Goal: Information Seeking & Learning: Learn about a topic

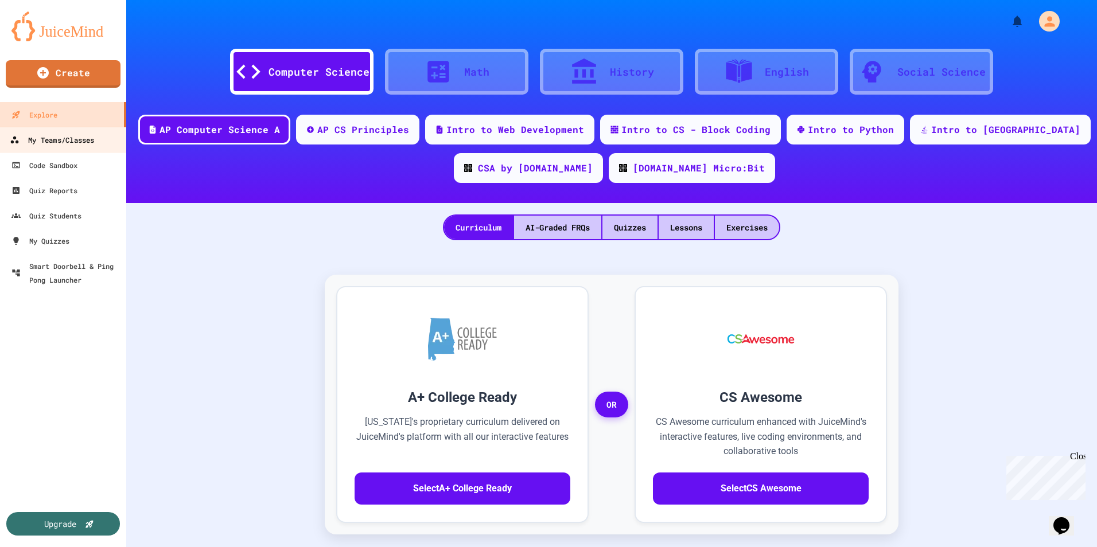
click at [40, 139] on div "My Teams/Classes" at bounding box center [52, 140] width 84 height 14
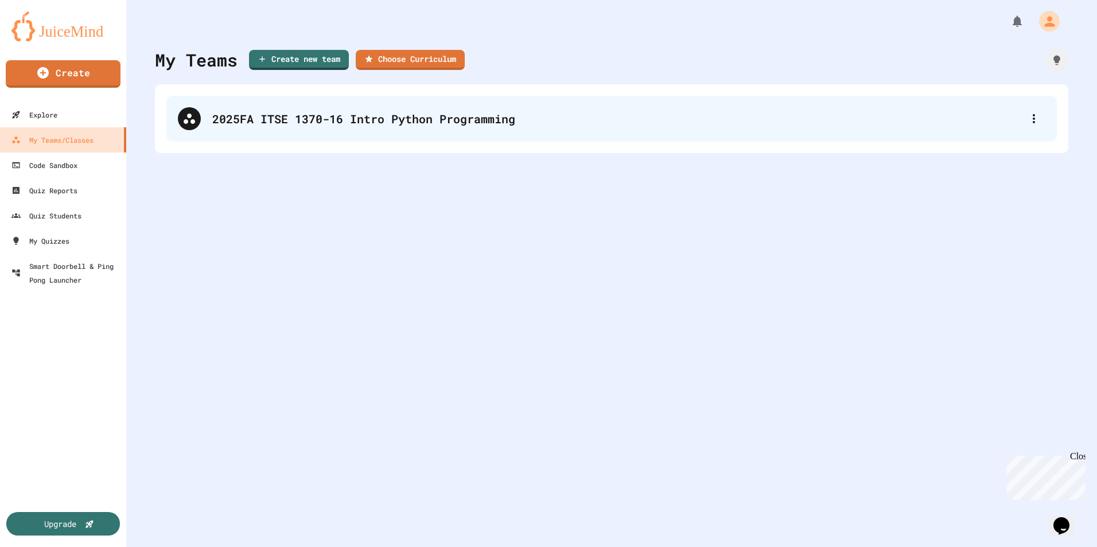
click at [249, 128] on div "2025FA ITSE 1370-16 Intro Python Programming" at bounding box center [611, 119] width 890 height 46
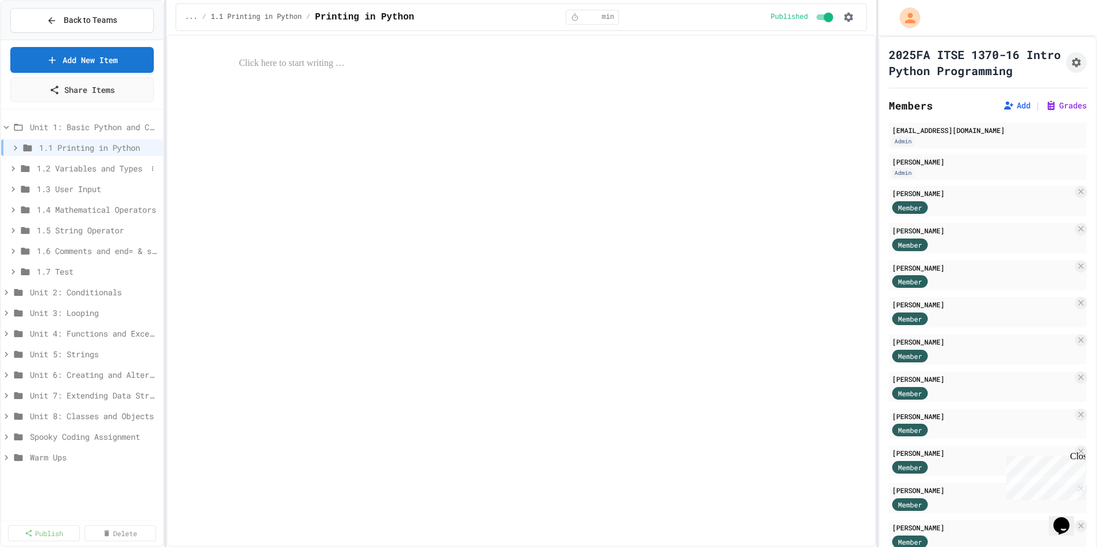
click at [17, 166] on icon at bounding box center [13, 168] width 10 height 10
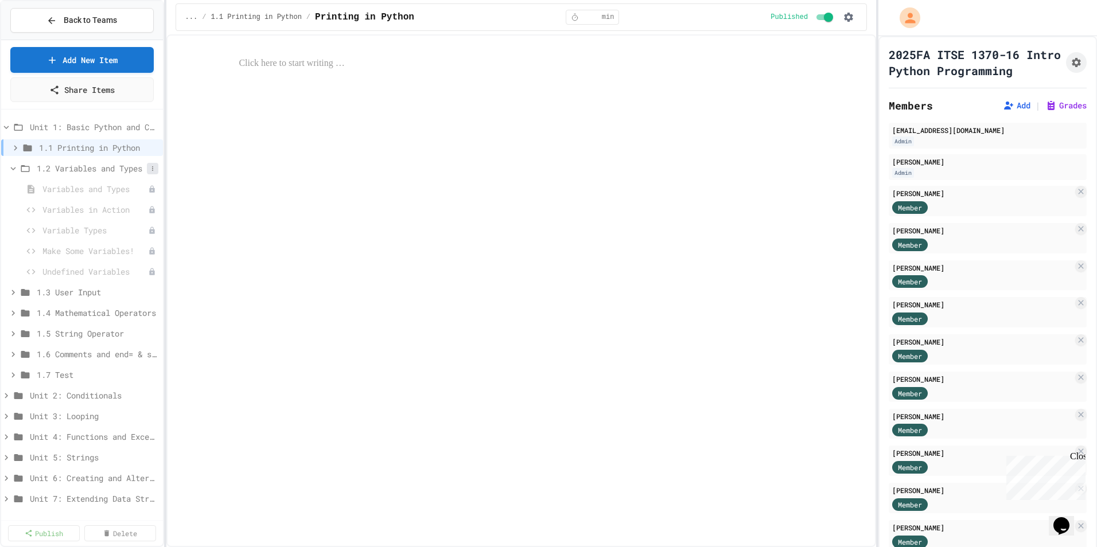
click at [149, 167] on icon at bounding box center [152, 168] width 7 height 7
click at [125, 222] on button "Publish All (5)" at bounding box center [115, 231] width 76 height 21
click at [87, 293] on span "1.3 User Input" at bounding box center [92, 292] width 110 height 12
click at [149, 290] on icon at bounding box center [152, 292] width 7 height 7
click at [128, 353] on button "Publish All (3)" at bounding box center [115, 355] width 76 height 21
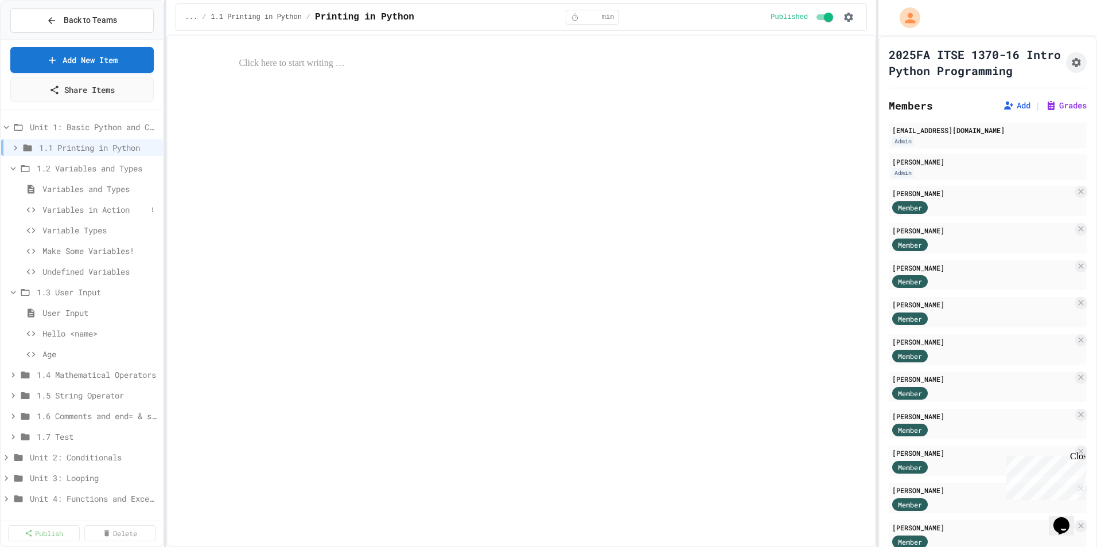
click at [94, 209] on span "Variables in Action" at bounding box center [94, 210] width 104 height 12
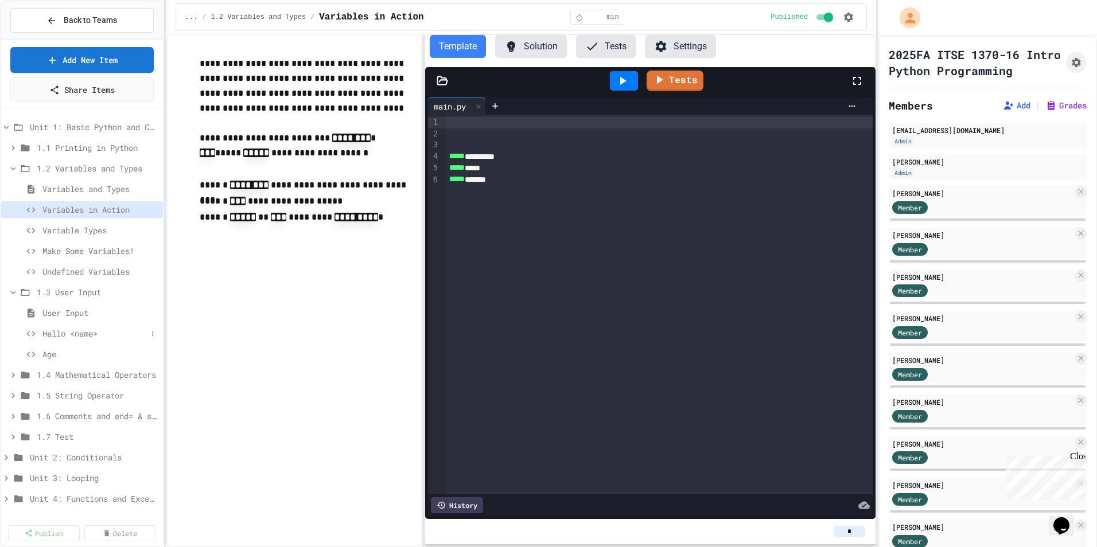
click at [85, 328] on span "Hello <name>" at bounding box center [94, 334] width 104 height 12
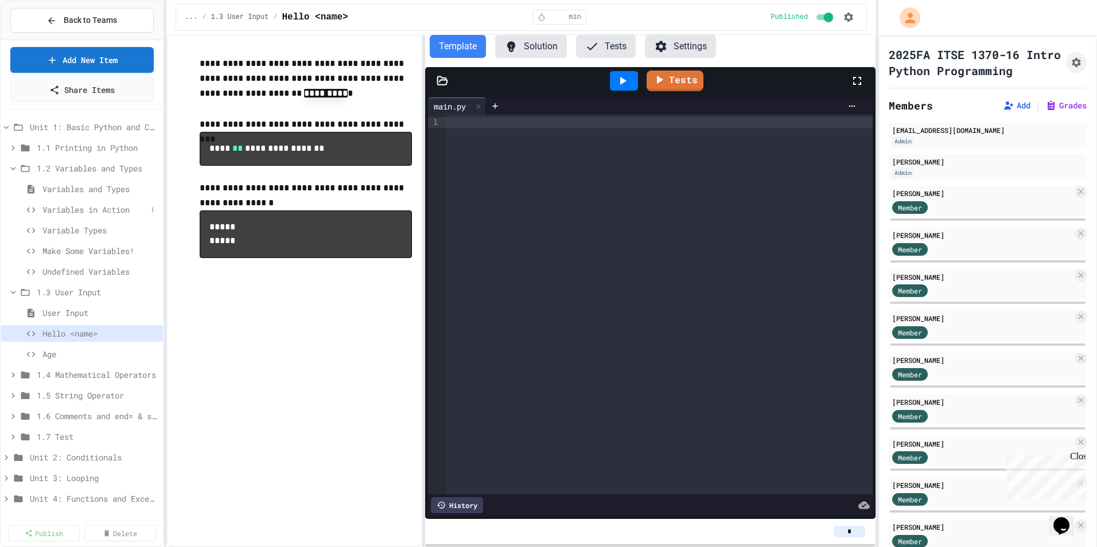
click at [95, 211] on span "Variables in Action" at bounding box center [94, 210] width 104 height 12
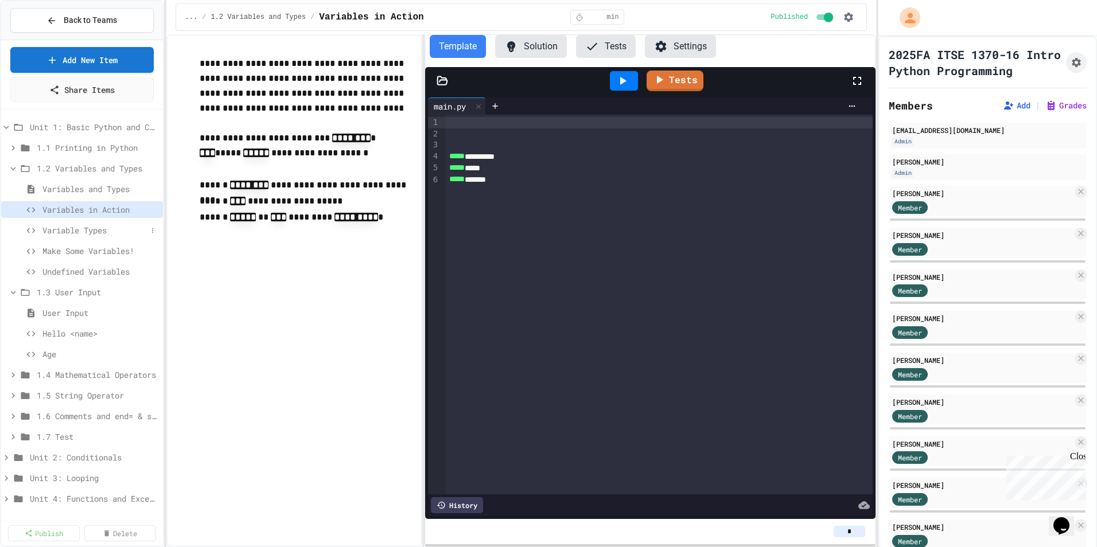
click at [102, 231] on span "Variable Types" at bounding box center [94, 230] width 104 height 12
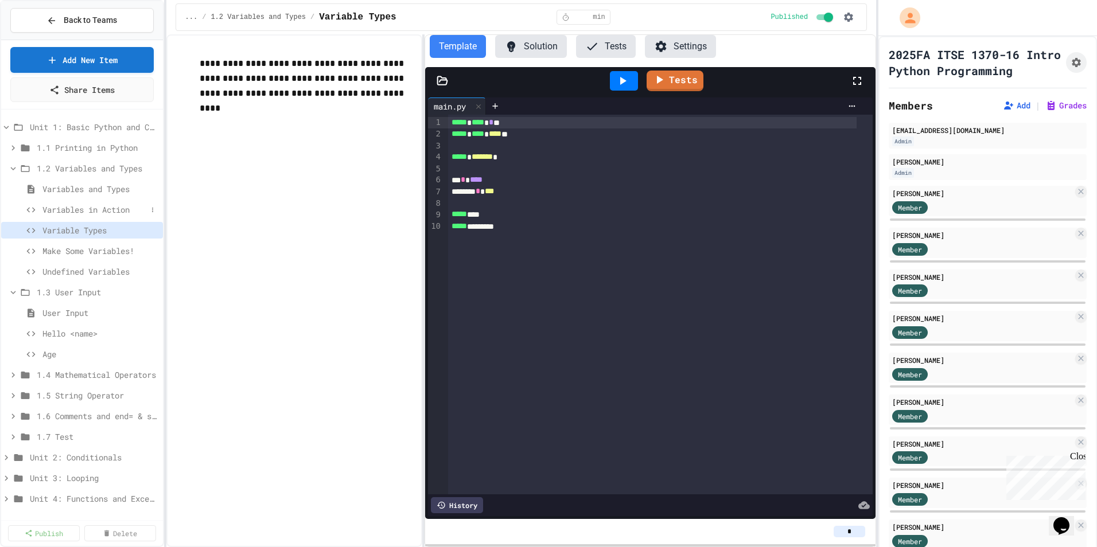
click at [88, 213] on span "Variables in Action" at bounding box center [94, 210] width 104 height 12
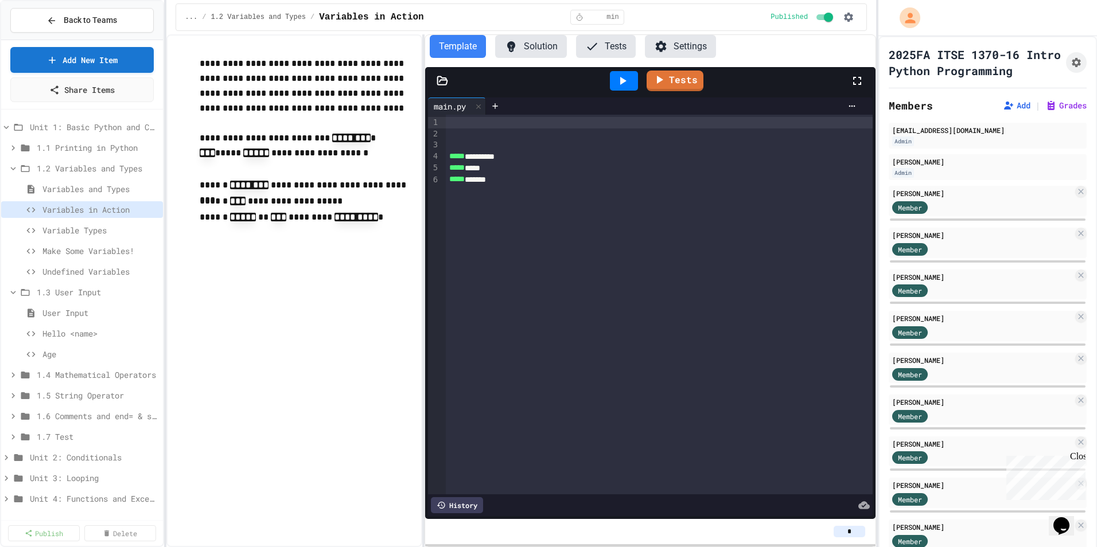
click at [464, 125] on div at bounding box center [659, 122] width 427 height 11
click at [492, 124] on div "********" at bounding box center [651, 122] width 410 height 11
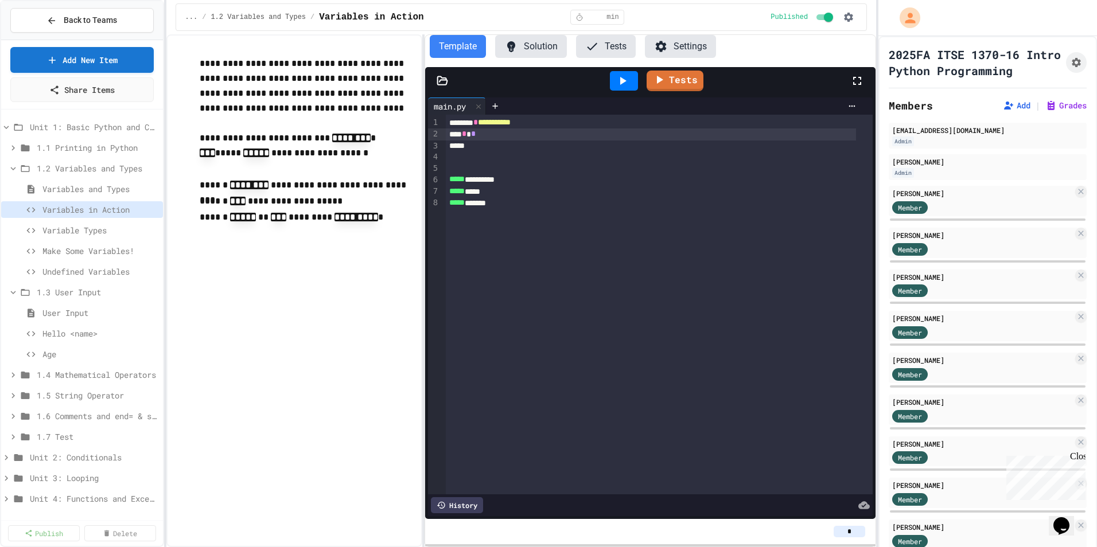
click at [246, 239] on p at bounding box center [306, 233] width 213 height 15
click at [478, 146] on div "*****" at bounding box center [651, 146] width 410 height 11
click at [622, 84] on icon at bounding box center [622, 81] width 14 height 14
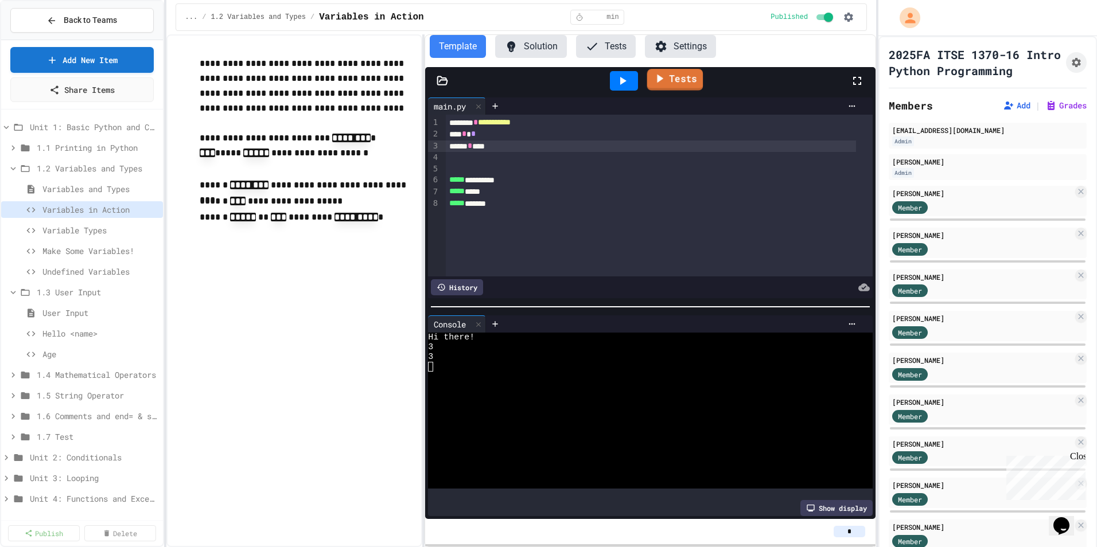
click at [661, 76] on icon at bounding box center [659, 78] width 14 height 14
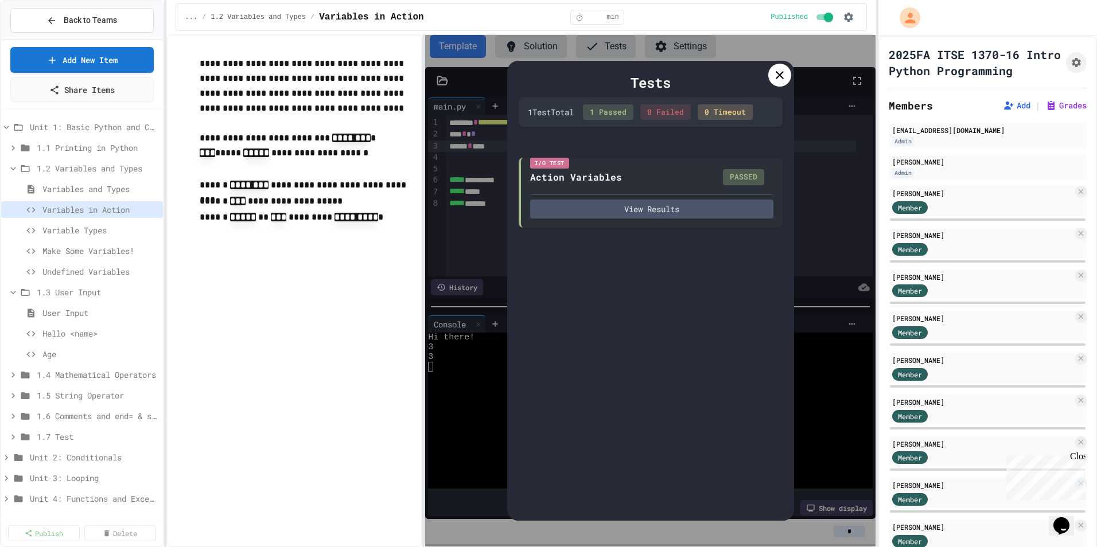
click at [782, 75] on icon at bounding box center [780, 75] width 14 height 14
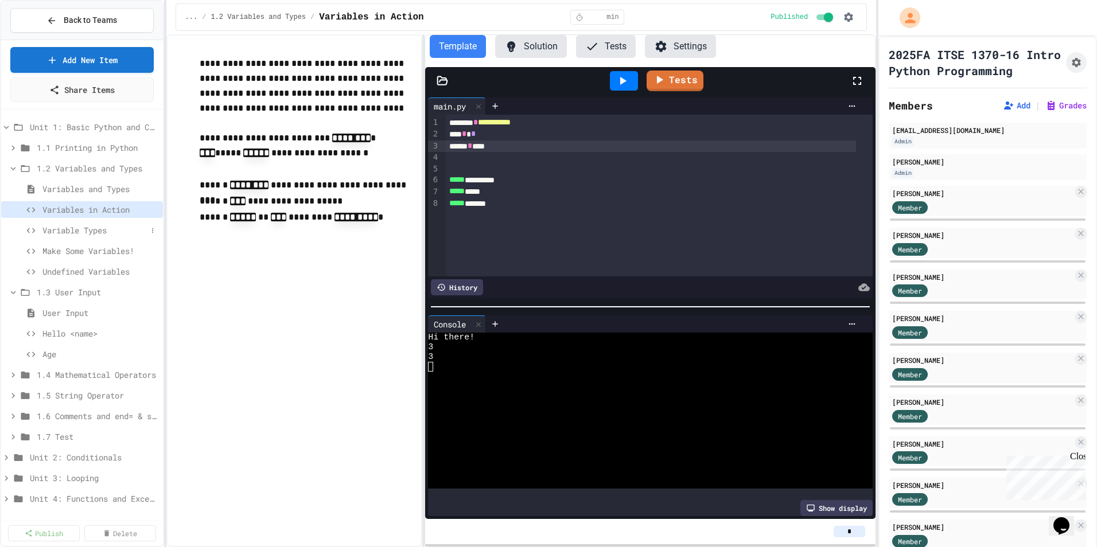
click at [71, 237] on div "Variable Types" at bounding box center [82, 230] width 162 height 17
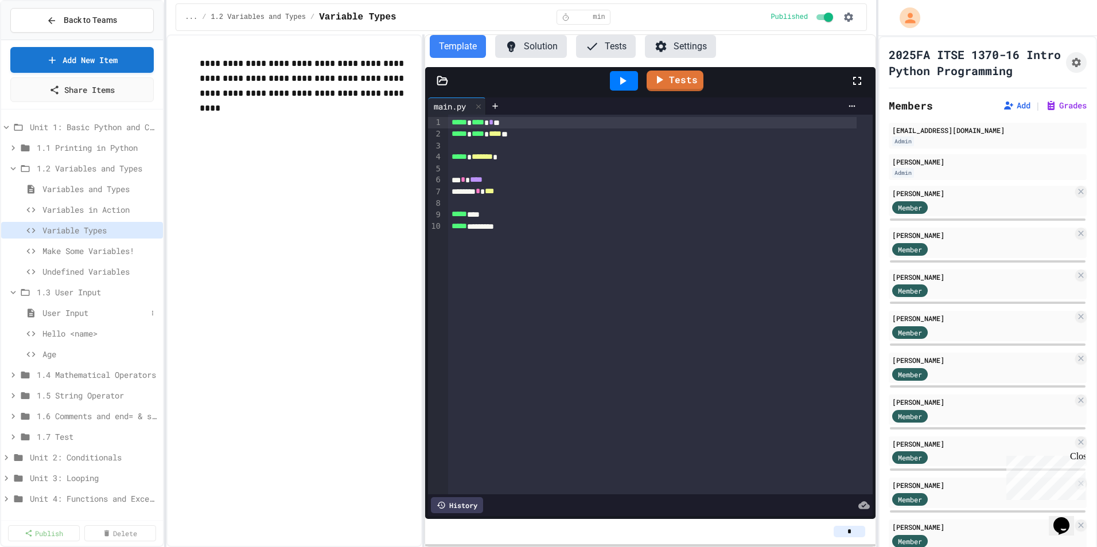
click at [72, 310] on span "User Input" at bounding box center [94, 313] width 104 height 12
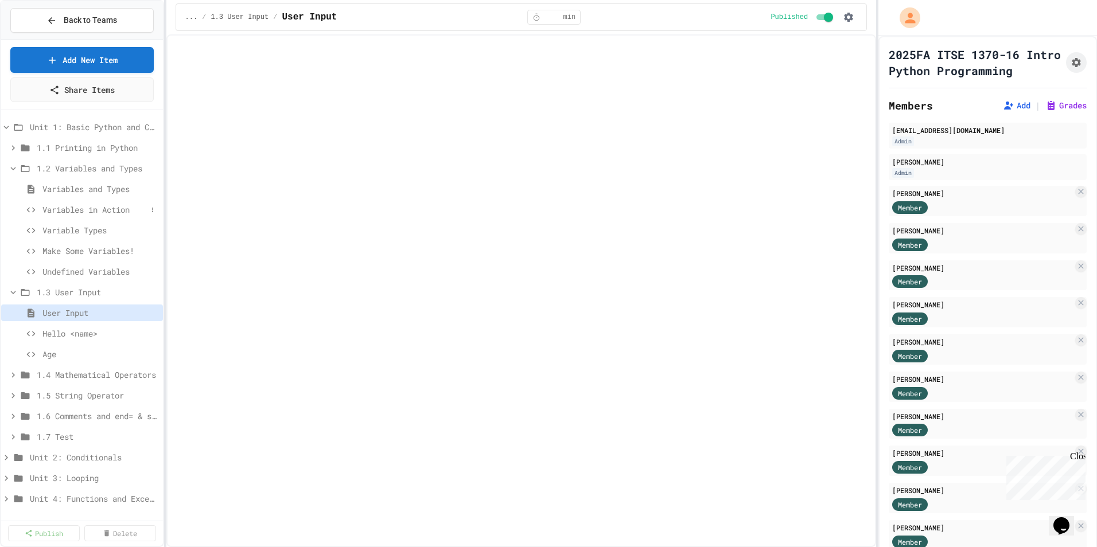
click at [93, 209] on span "Variables in Action" at bounding box center [94, 210] width 104 height 12
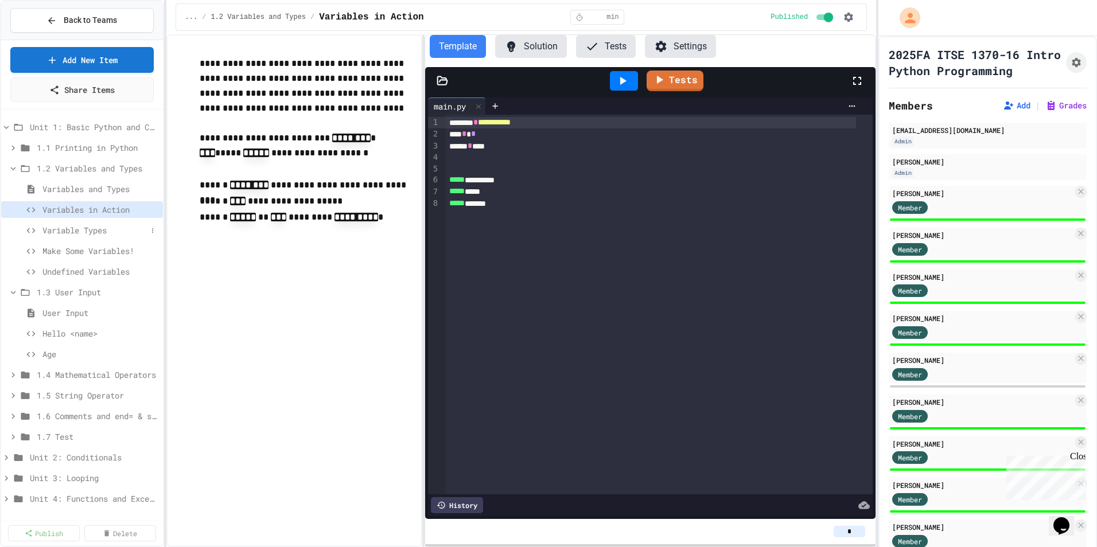
click at [95, 228] on span "Variable Types" at bounding box center [94, 230] width 104 height 12
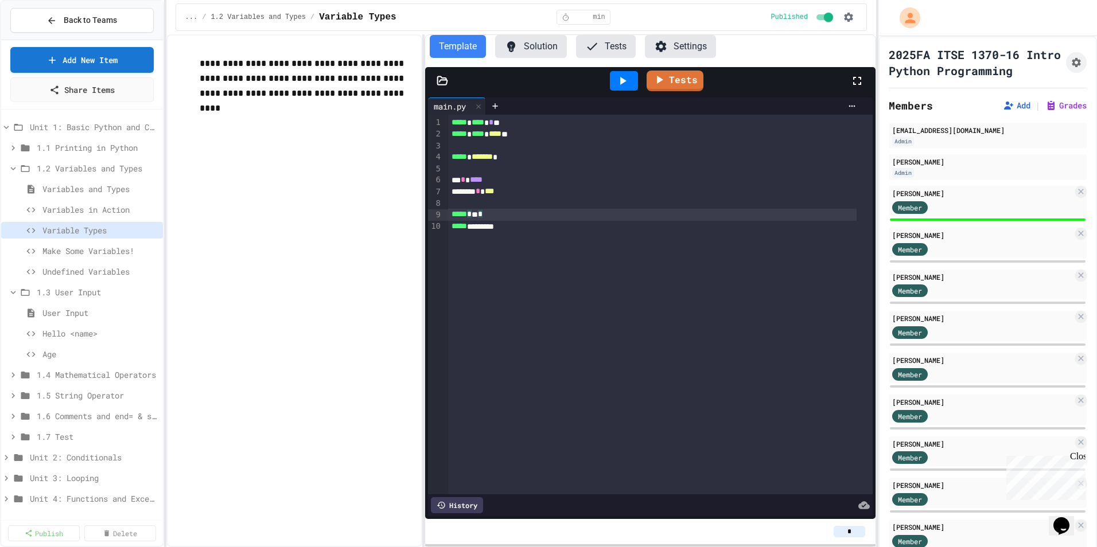
click at [477, 217] on div "***** * ** *" at bounding box center [652, 214] width 408 height 11
click at [629, 80] on icon at bounding box center [622, 81] width 14 height 14
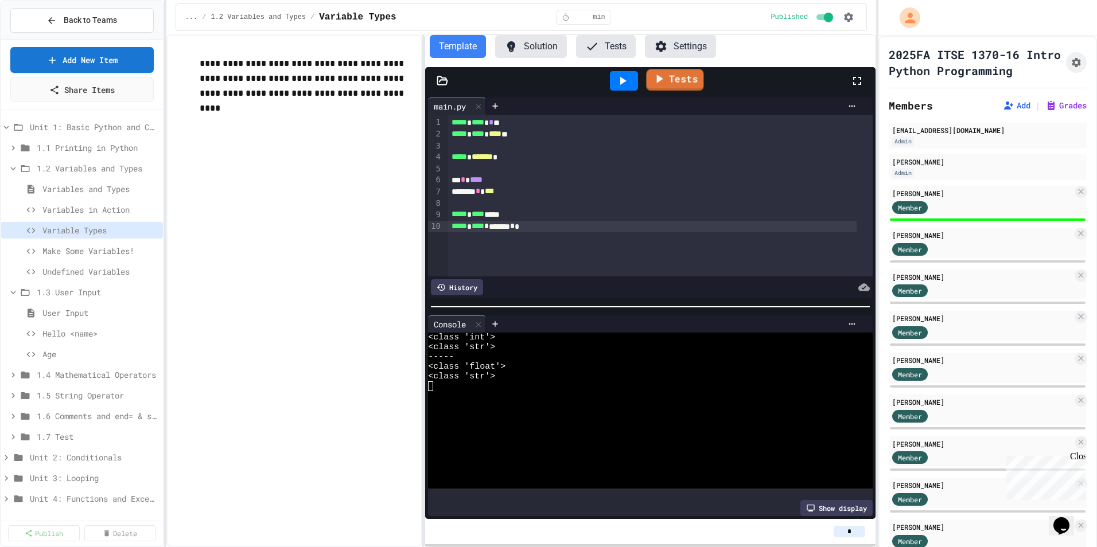
click at [696, 77] on link "Tests" at bounding box center [674, 80] width 57 height 22
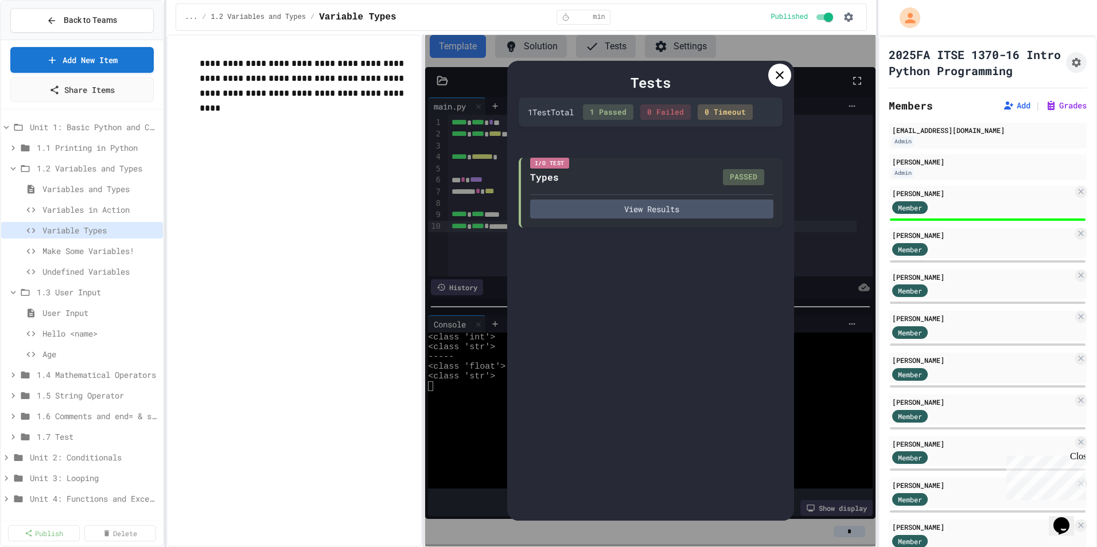
click at [786, 68] on div at bounding box center [779, 75] width 23 height 23
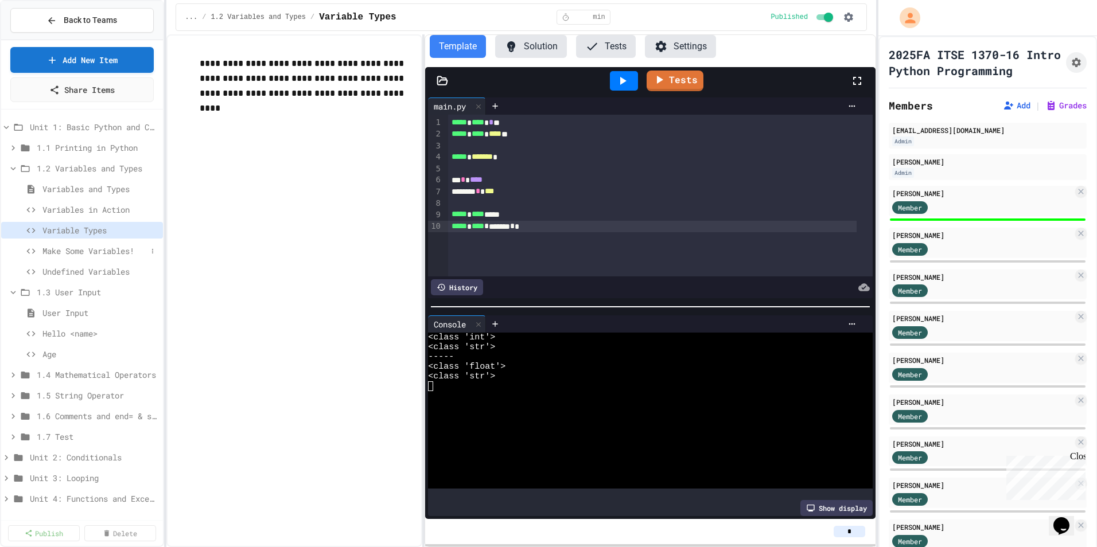
click at [112, 256] on span "Make Some Variables!" at bounding box center [94, 251] width 104 height 12
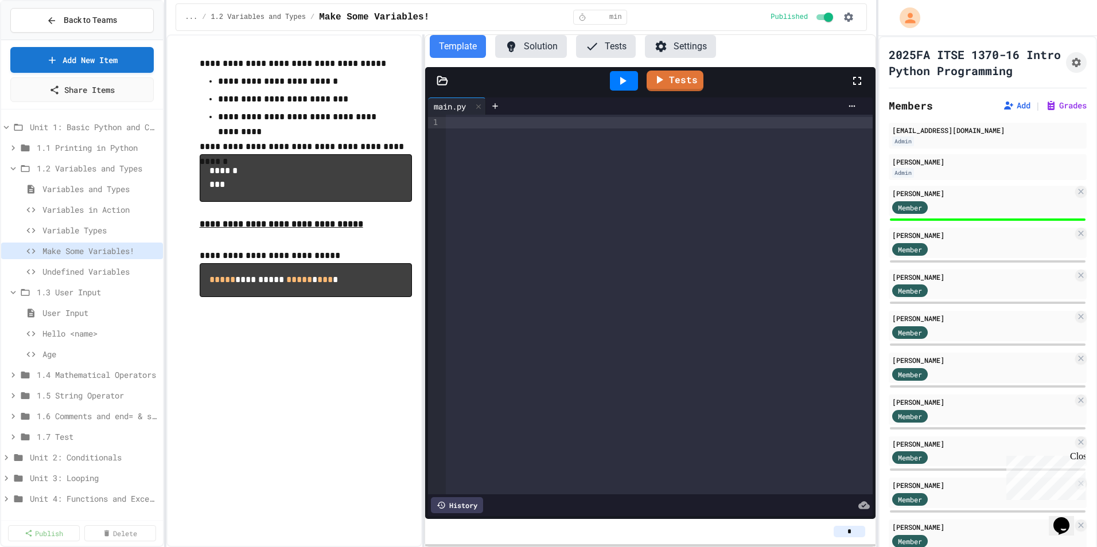
click at [692, 193] on div at bounding box center [659, 305] width 427 height 380
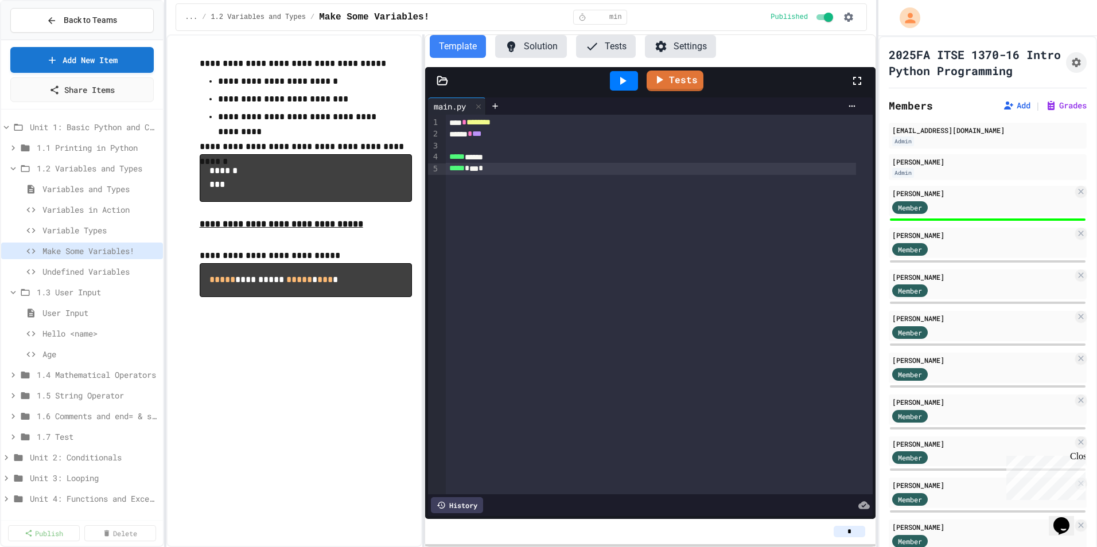
click at [626, 75] on icon at bounding box center [622, 81] width 14 height 14
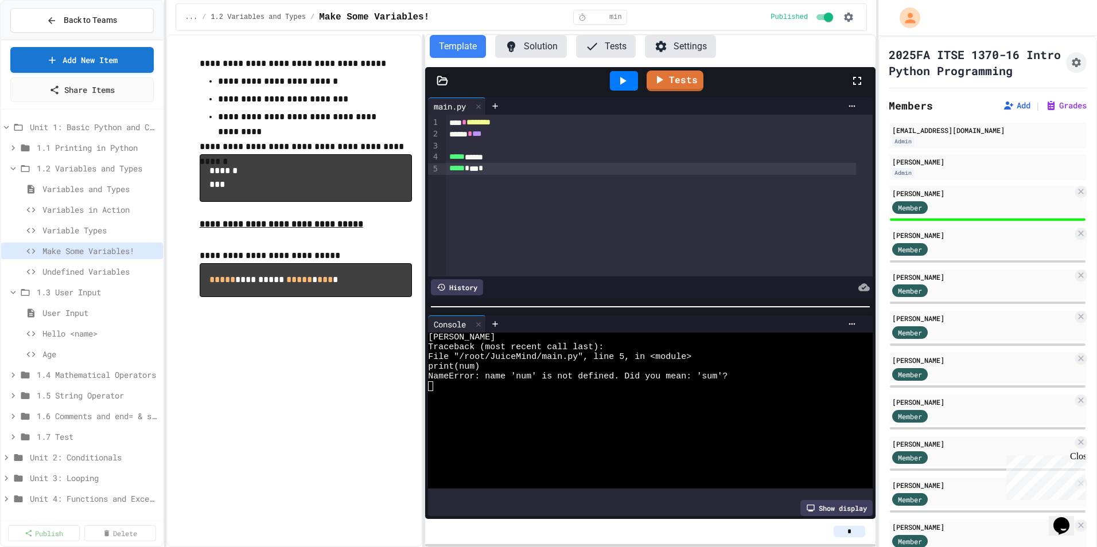
click at [486, 167] on div "***** * *** *" at bounding box center [651, 168] width 410 height 11
click at [623, 76] on icon at bounding box center [622, 81] width 14 height 14
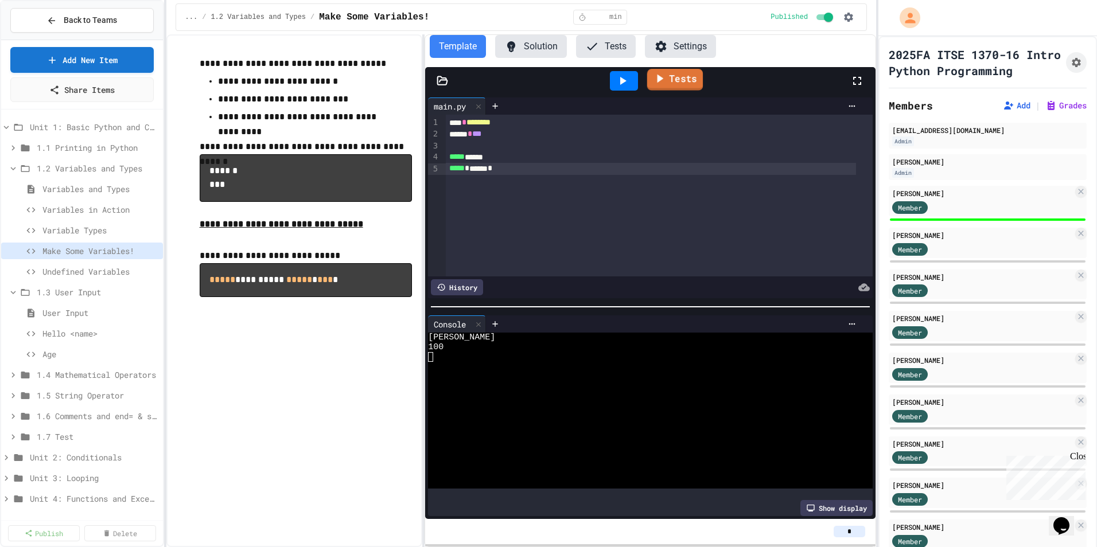
click at [690, 71] on link "Tests" at bounding box center [674, 80] width 56 height 22
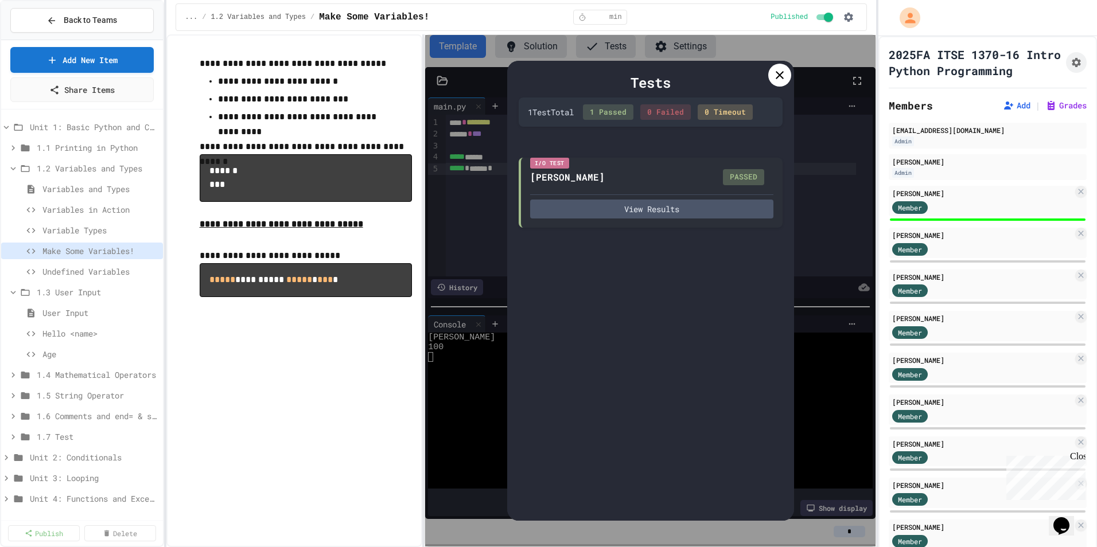
click at [774, 75] on icon at bounding box center [780, 75] width 14 height 14
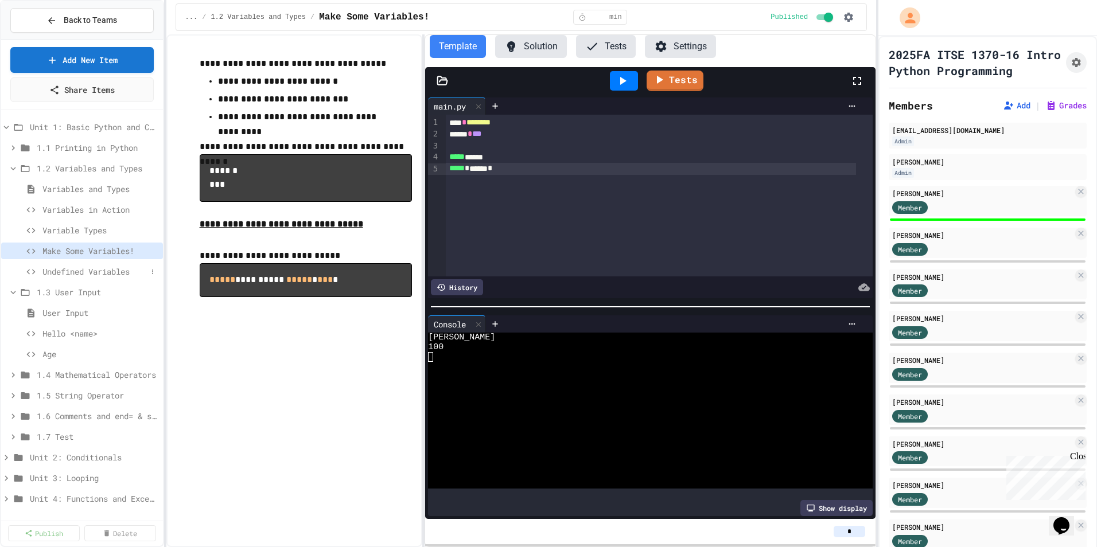
click at [98, 268] on span "Undefined Variables" at bounding box center [94, 272] width 104 height 12
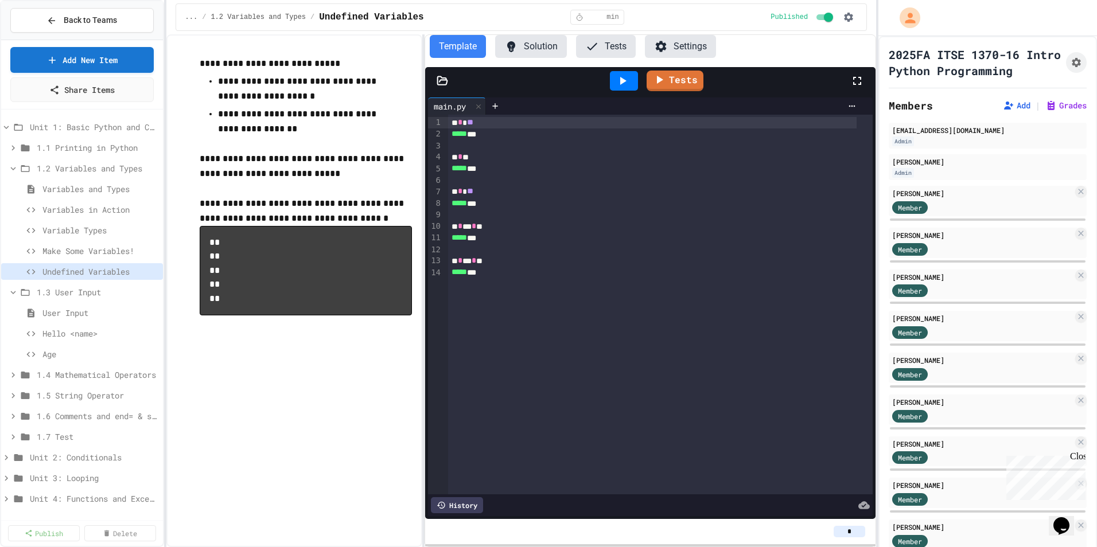
click at [616, 84] on icon at bounding box center [622, 81] width 14 height 14
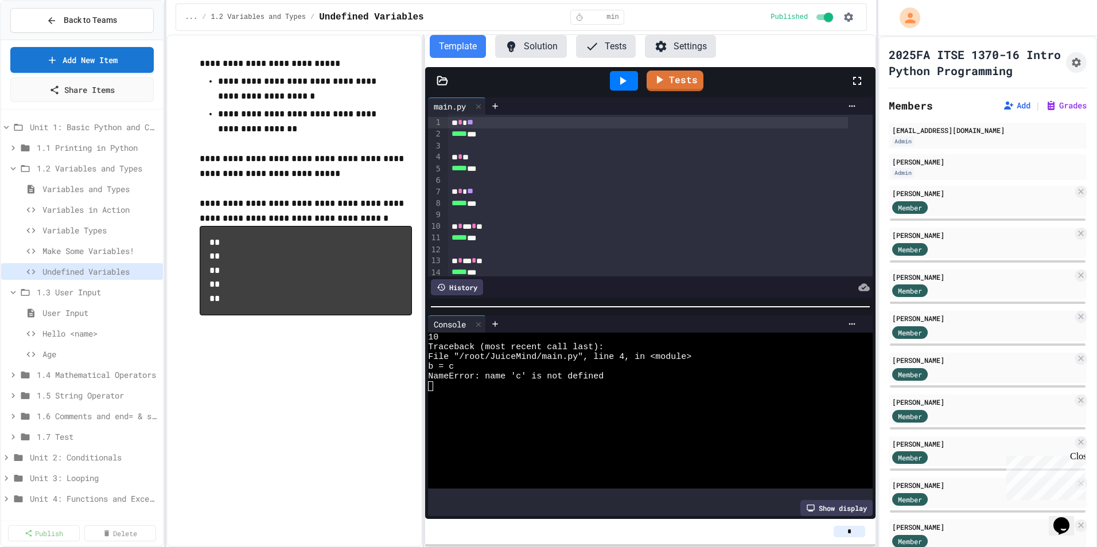
click at [481, 155] on div "* * *" at bounding box center [648, 156] width 400 height 11
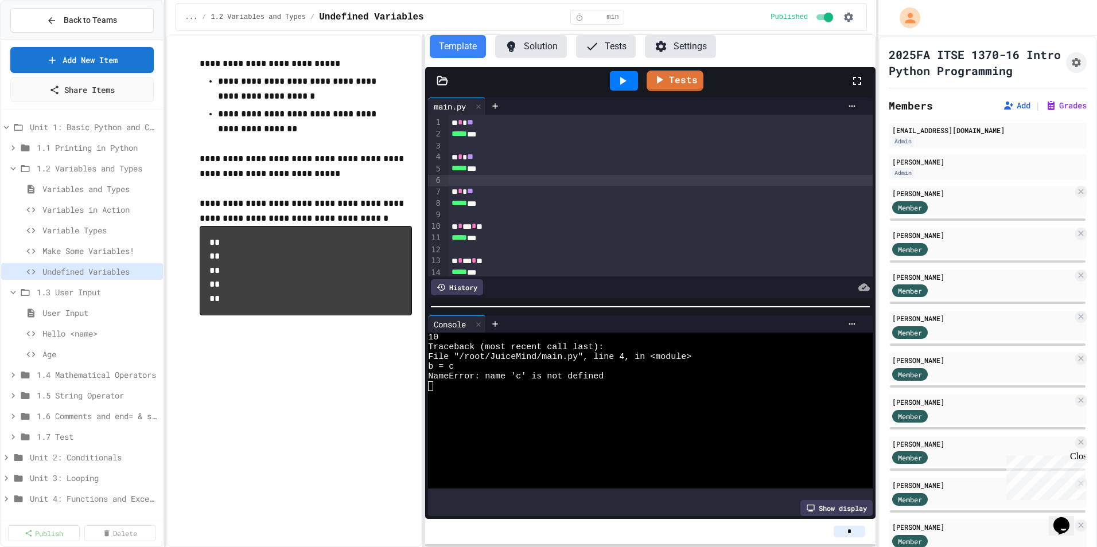
click at [622, 80] on icon at bounding box center [623, 81] width 6 height 8
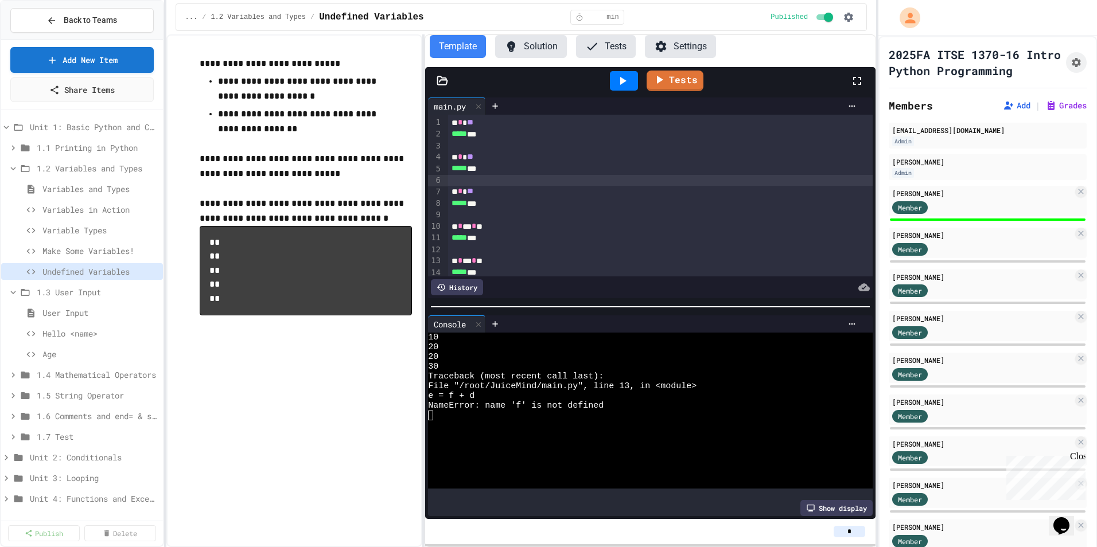
click at [473, 193] on span "**" at bounding box center [470, 191] width 6 height 8
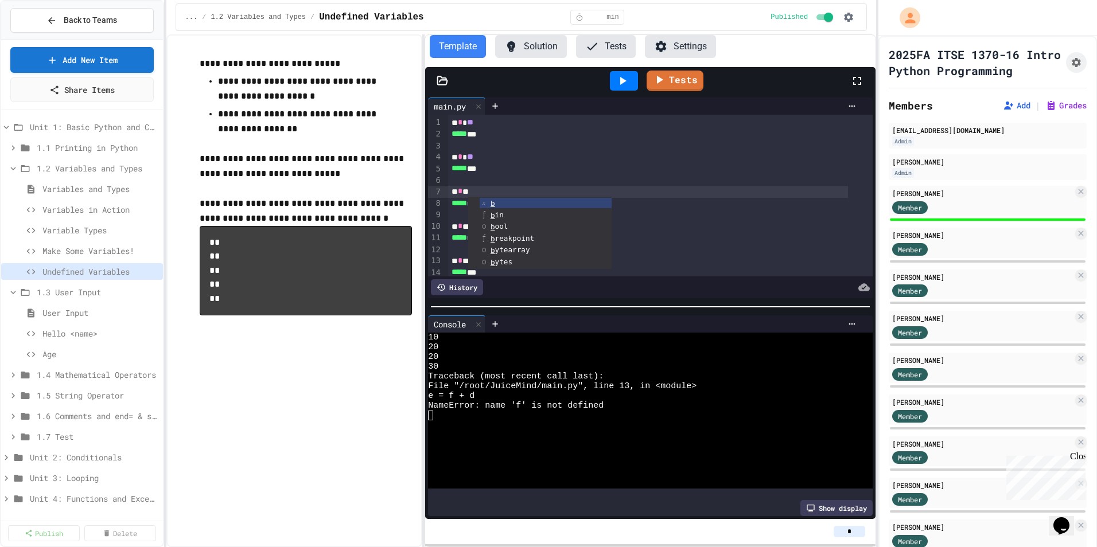
click at [512, 169] on div "***** ***" at bounding box center [648, 168] width 400 height 11
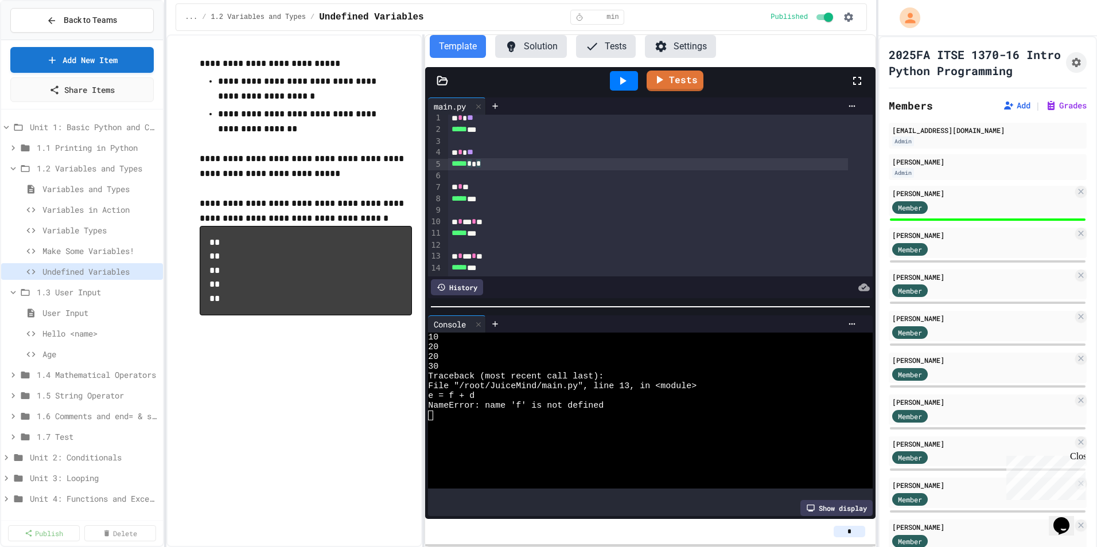
scroll to position [17, 0]
click at [473, 251] on div "* * * * *" at bounding box center [648, 256] width 400 height 11
click at [546, 193] on div "***** * * *" at bounding box center [648, 198] width 400 height 11
click at [622, 80] on icon at bounding box center [623, 81] width 6 height 8
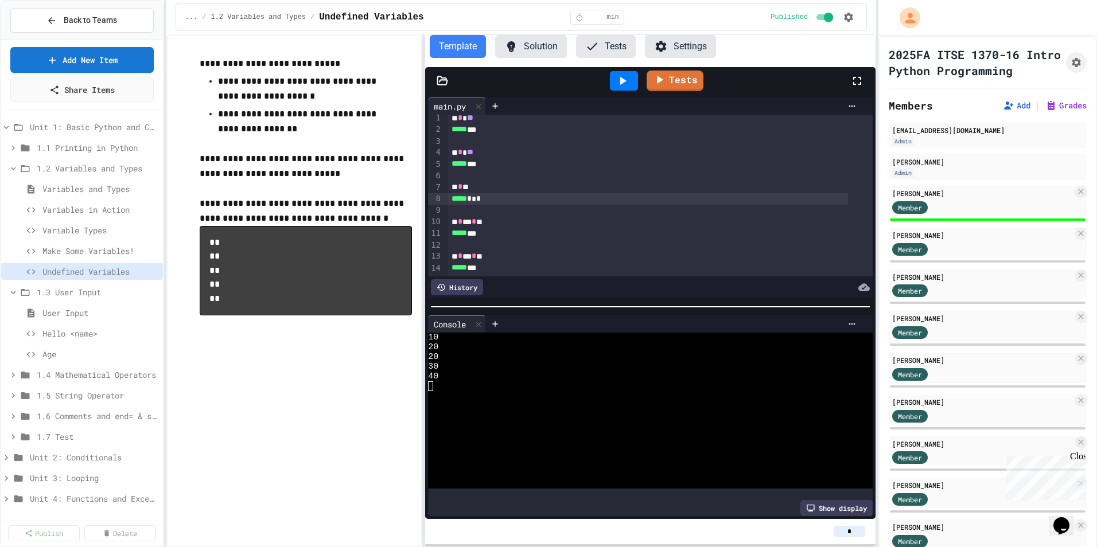
click at [486, 251] on div "* * * * *" at bounding box center [648, 256] width 400 height 11
click at [632, 78] on div at bounding box center [624, 81] width 28 height 20
click at [495, 251] on div "* * * * *" at bounding box center [648, 256] width 400 height 11
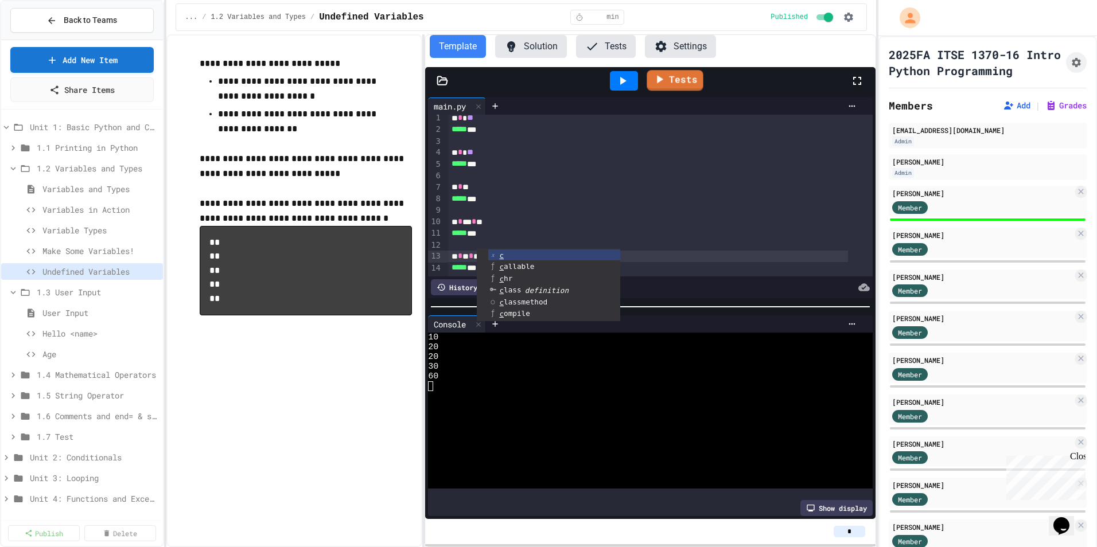
click at [624, 80] on icon at bounding box center [623, 81] width 6 height 8
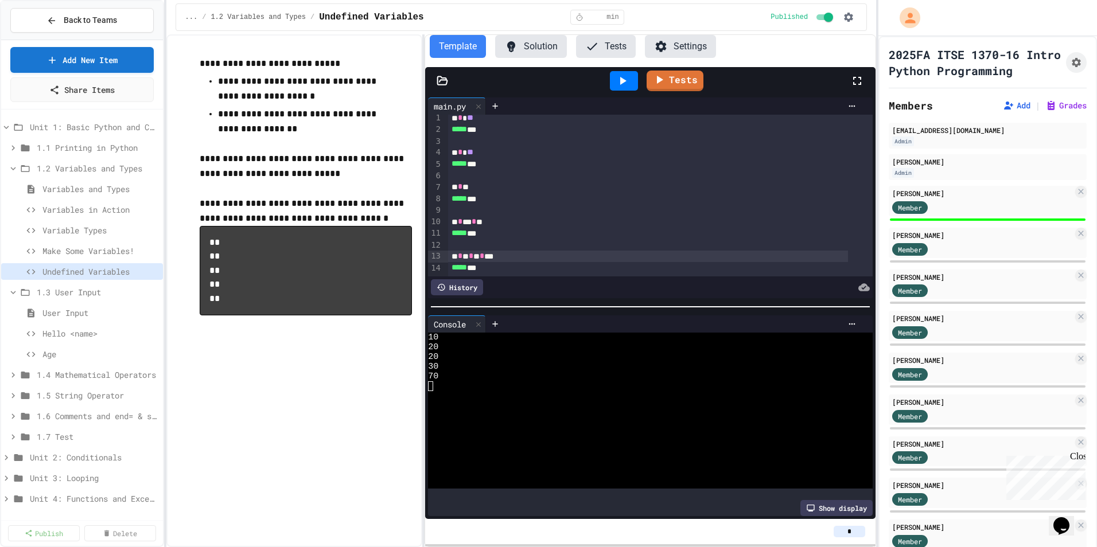
click at [465, 251] on div "* * * * * * *" at bounding box center [648, 256] width 400 height 11
click at [630, 75] on div at bounding box center [624, 81] width 28 height 20
click at [678, 82] on link "Tests" at bounding box center [675, 80] width 56 height 22
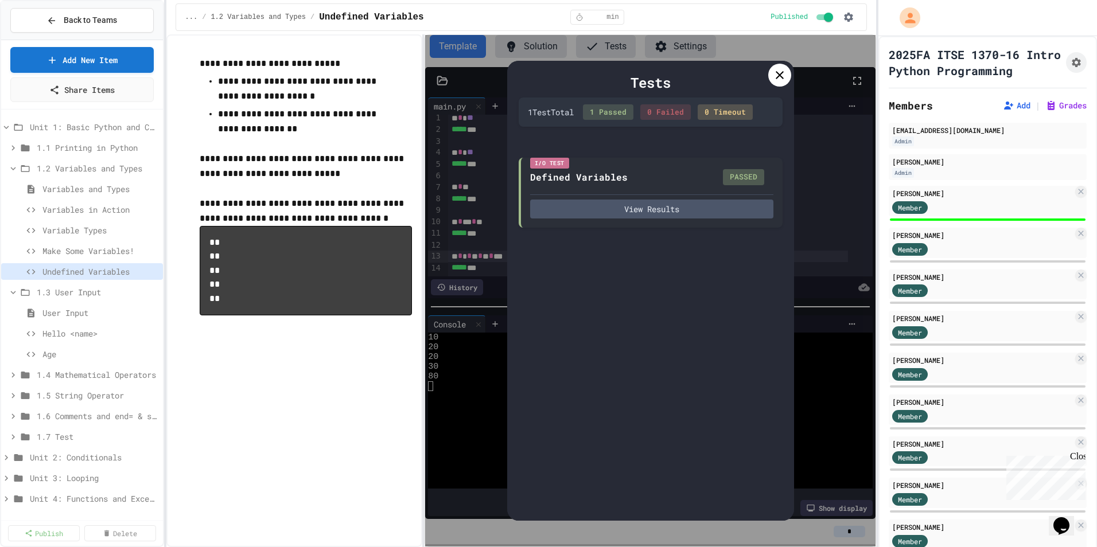
click at [780, 71] on icon at bounding box center [780, 75] width 14 height 14
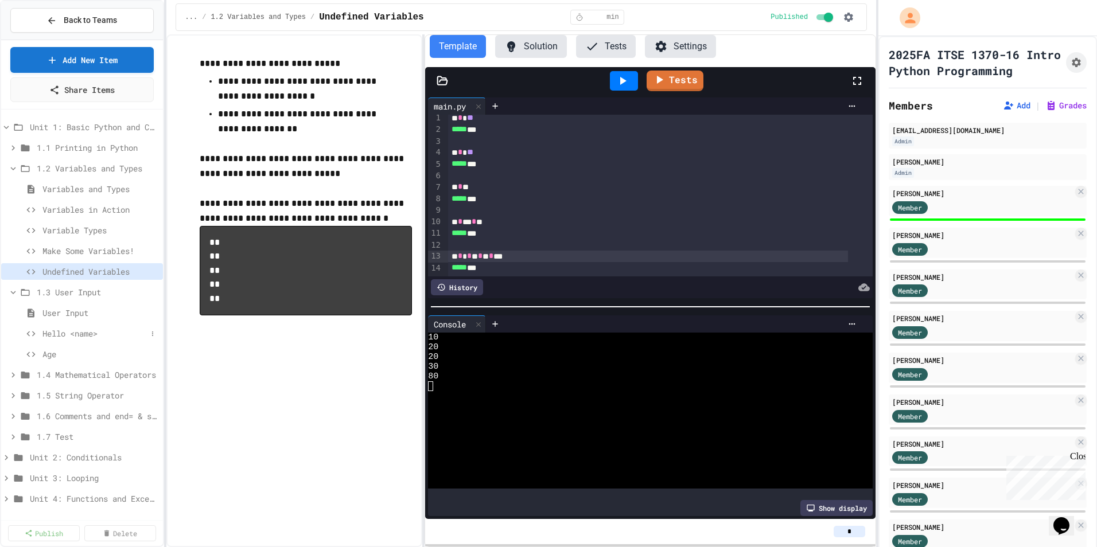
click at [76, 326] on div "Hello <name>" at bounding box center [82, 333] width 162 height 17
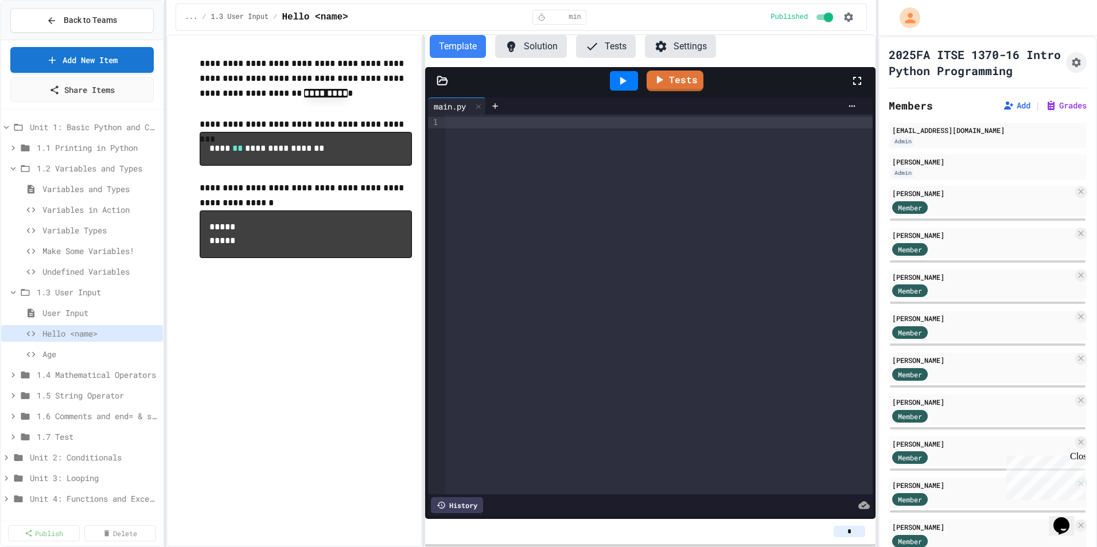
click at [520, 143] on div at bounding box center [659, 305] width 427 height 380
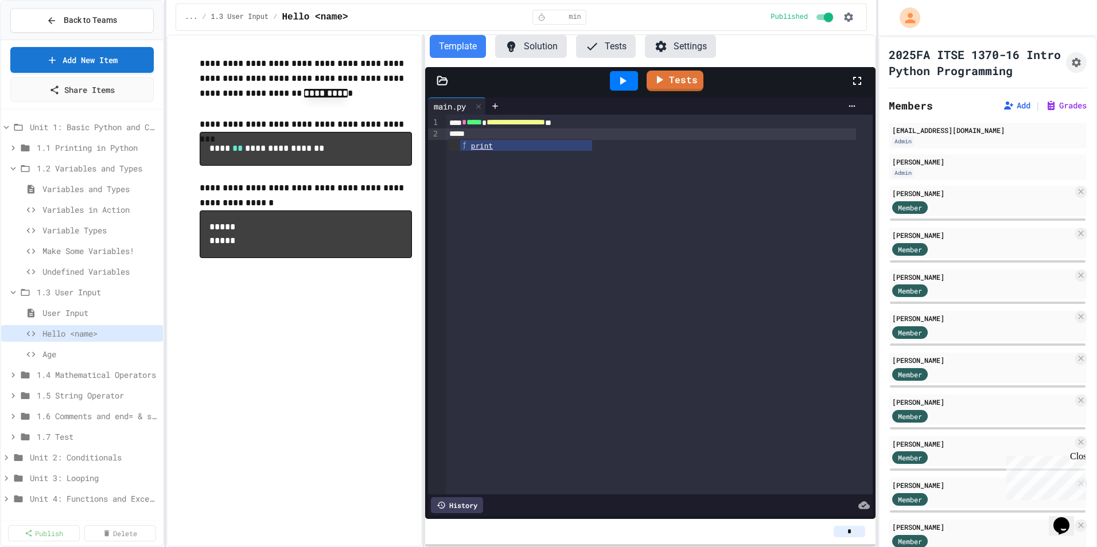
click at [463, 119] on div "**********" at bounding box center [651, 122] width 410 height 11
click at [493, 133] on div "*****" at bounding box center [651, 133] width 410 height 11
click at [629, 79] on icon at bounding box center [622, 81] width 14 height 14
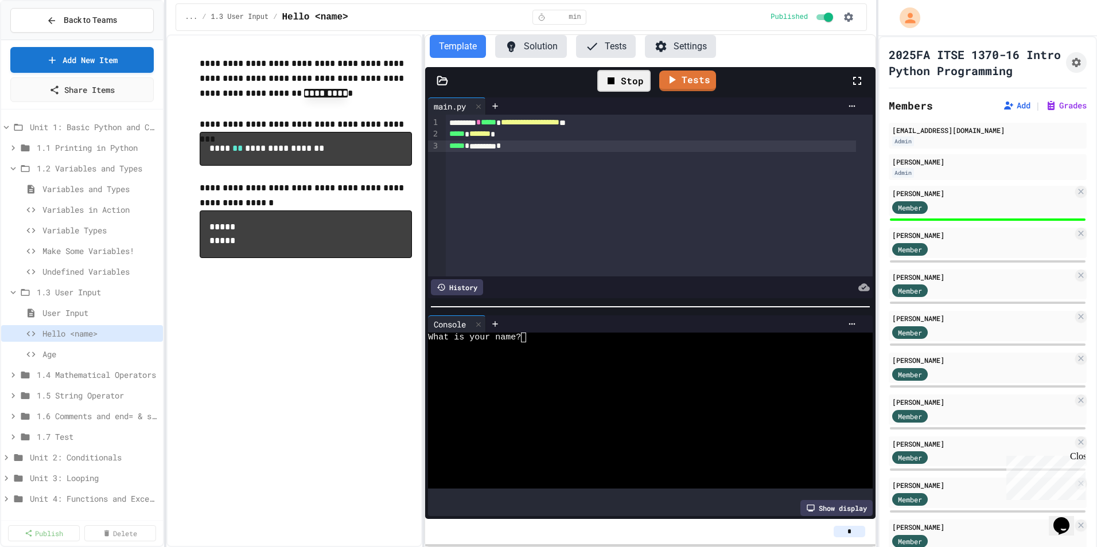
drag, startPoint x: 596, startPoint y: 342, endPoint x: 604, endPoint y: 315, distance: 28.7
click at [596, 342] on div at bounding box center [639, 347] width 423 height 10
click at [694, 83] on link "Tests" at bounding box center [687, 79] width 53 height 22
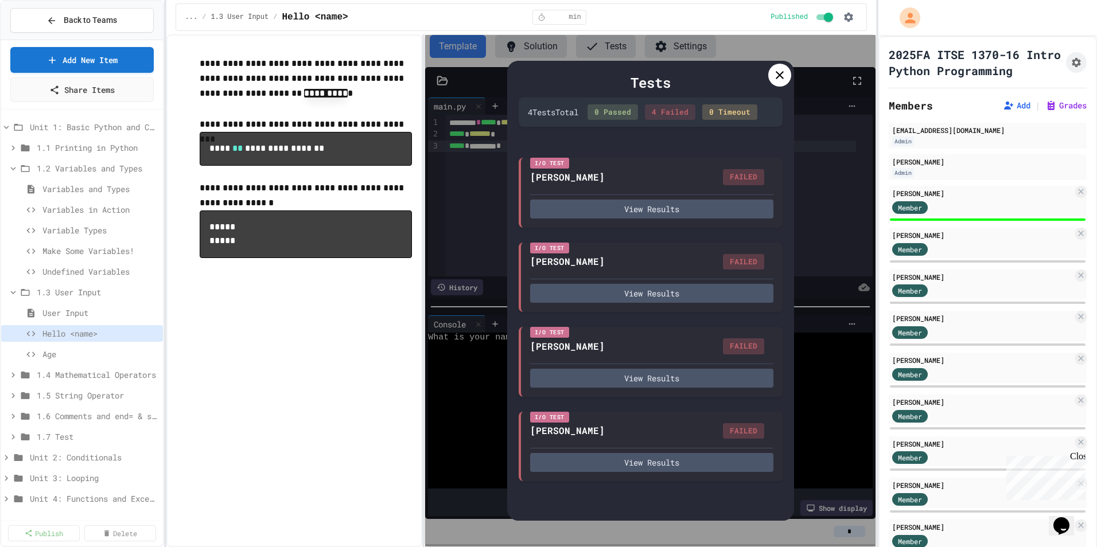
click at [781, 73] on icon at bounding box center [780, 75] width 8 height 8
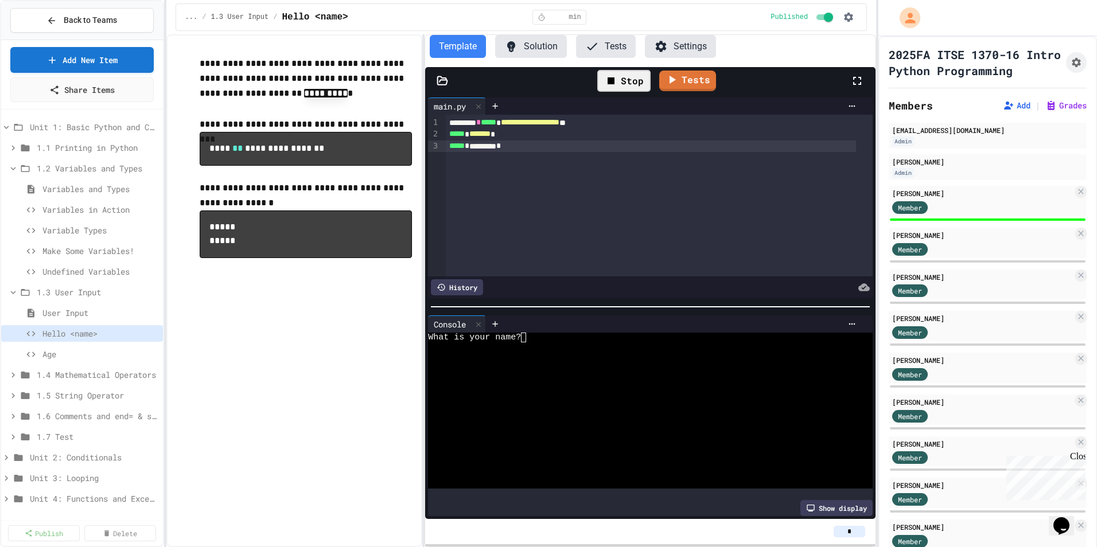
click at [559, 124] on span "**********" at bounding box center [530, 122] width 59 height 8
click at [698, 72] on link "Tests" at bounding box center [687, 80] width 57 height 22
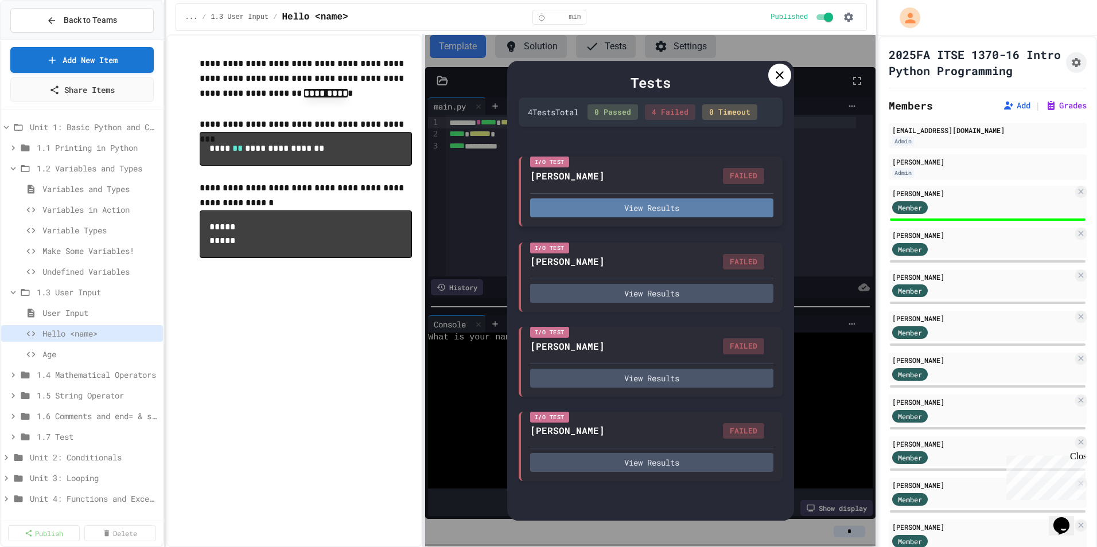
click at [667, 211] on button "View Results" at bounding box center [651, 207] width 243 height 19
click at [779, 73] on icon at bounding box center [780, 75] width 14 height 14
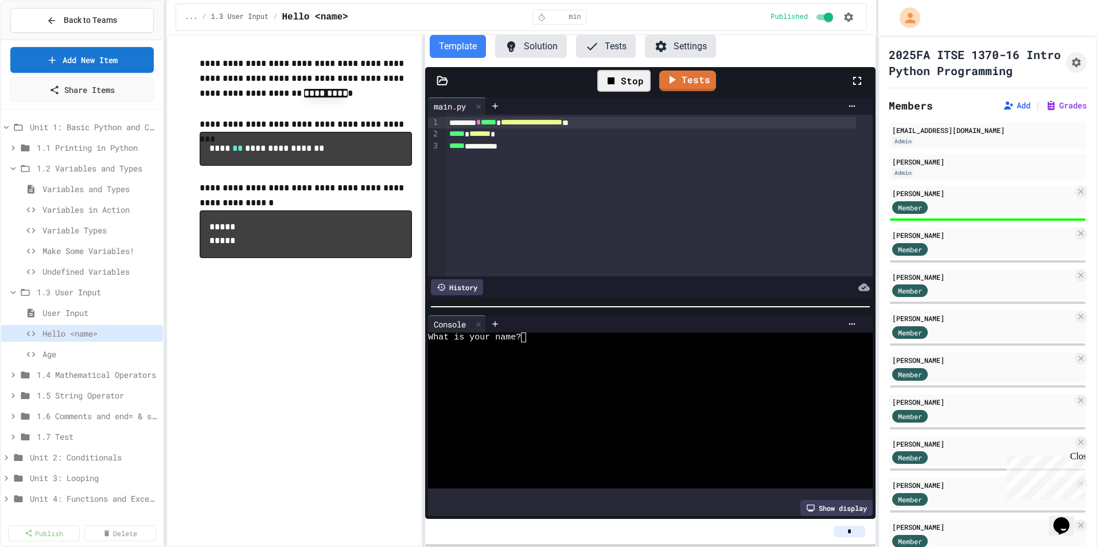
click at [562, 121] on span "**********" at bounding box center [531, 122] width 61 height 8
click at [673, 83] on icon at bounding box center [671, 79] width 14 height 14
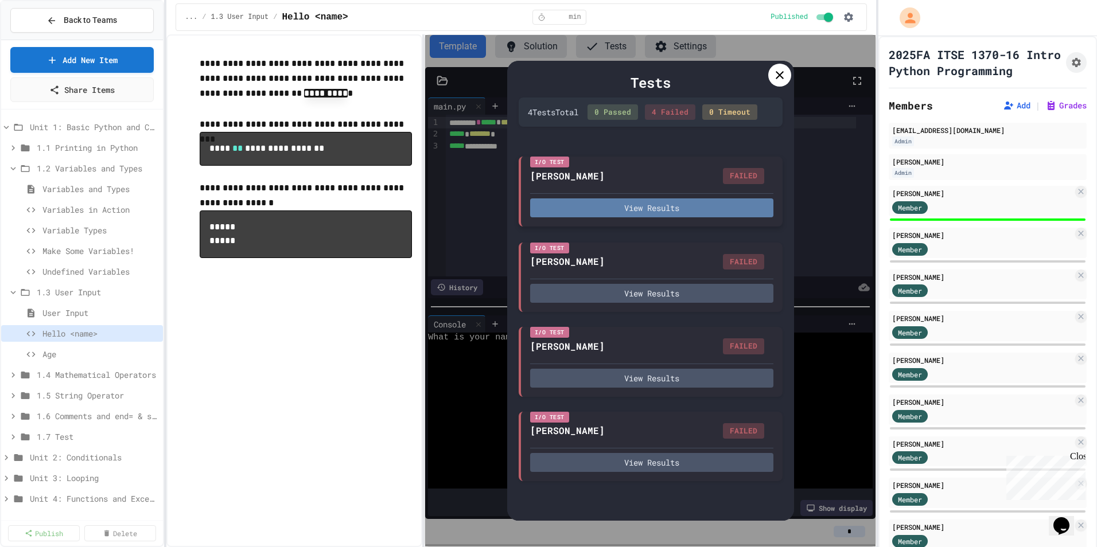
click at [668, 204] on button "View Results" at bounding box center [651, 207] width 243 height 19
click at [779, 79] on icon at bounding box center [780, 75] width 14 height 14
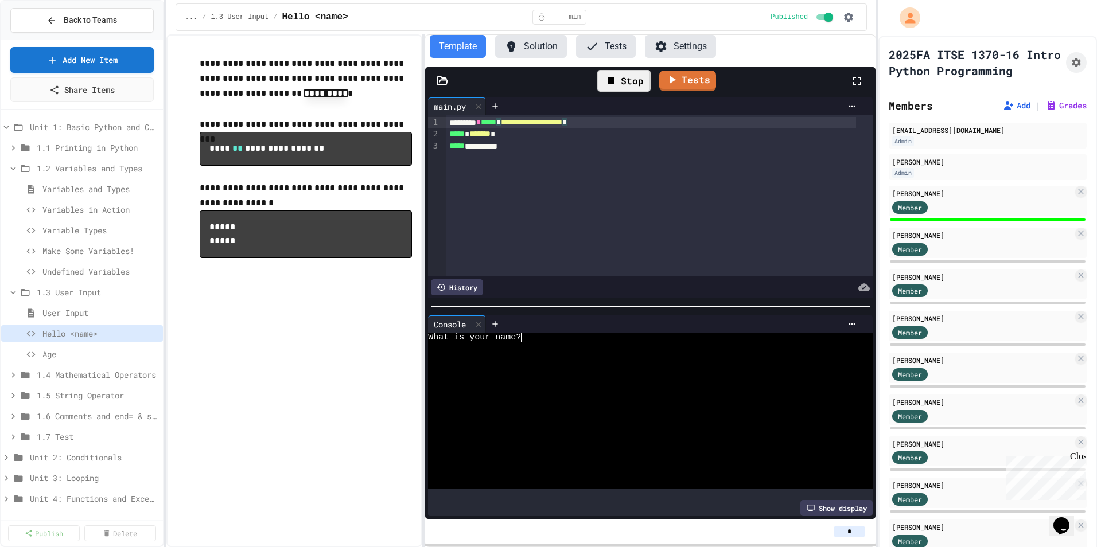
click at [567, 122] on span "*" at bounding box center [564, 122] width 5 height 8
click at [677, 80] on icon at bounding box center [672, 78] width 14 height 14
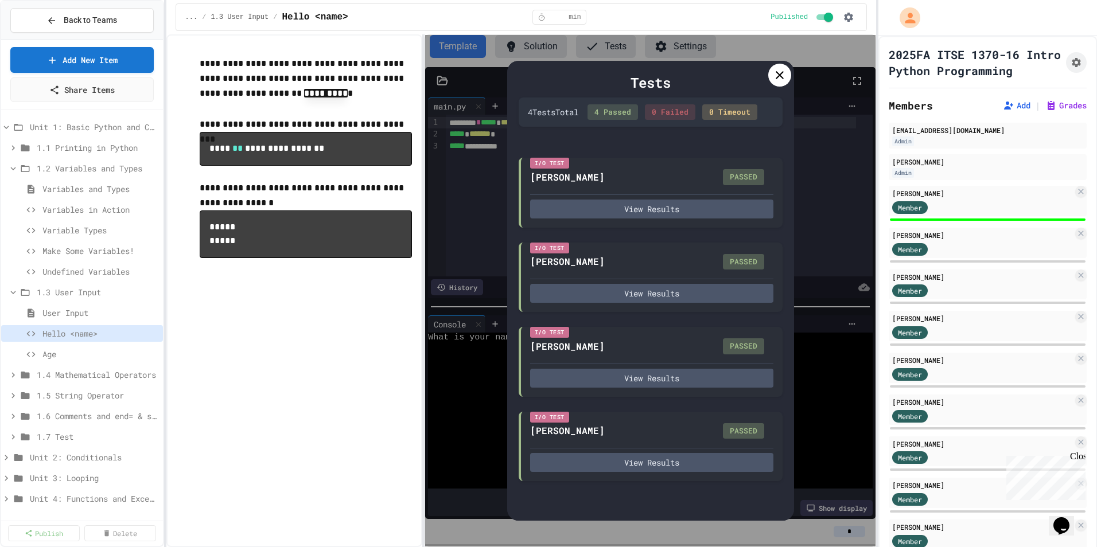
click at [776, 64] on div at bounding box center [779, 75] width 23 height 23
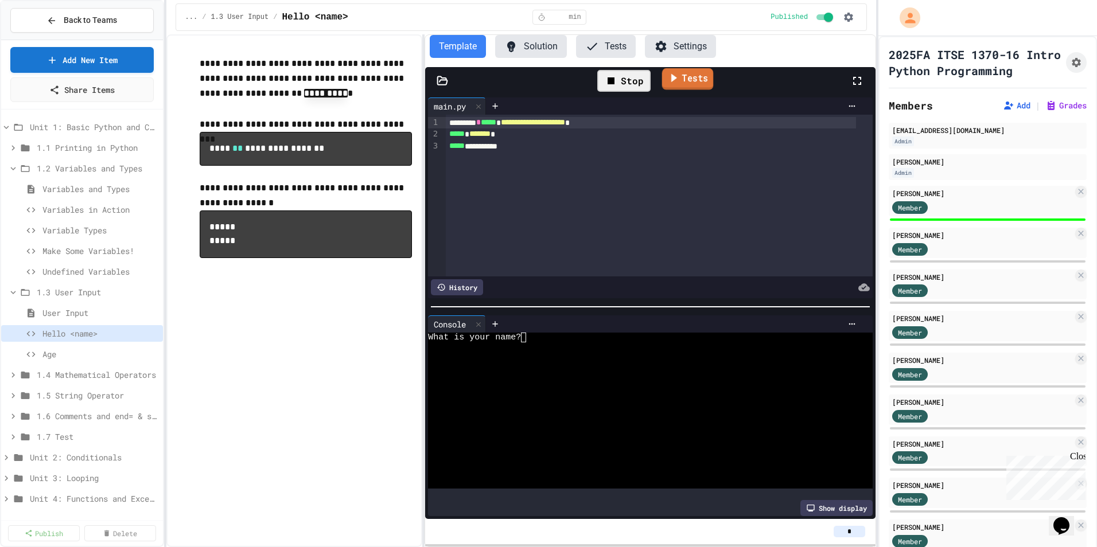
click at [672, 69] on link "Tests" at bounding box center [687, 79] width 52 height 22
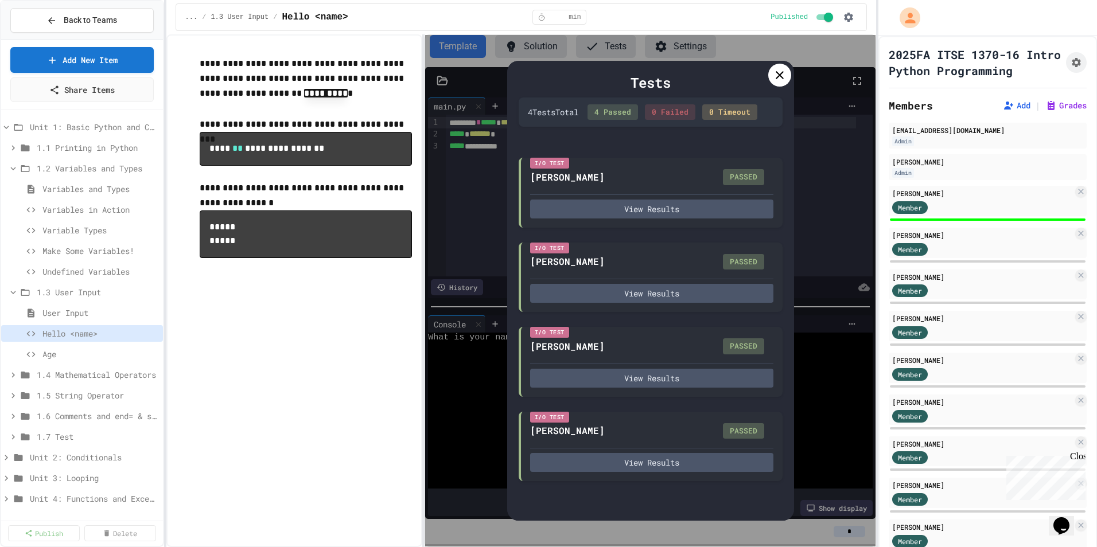
click at [776, 76] on icon at bounding box center [780, 75] width 14 height 14
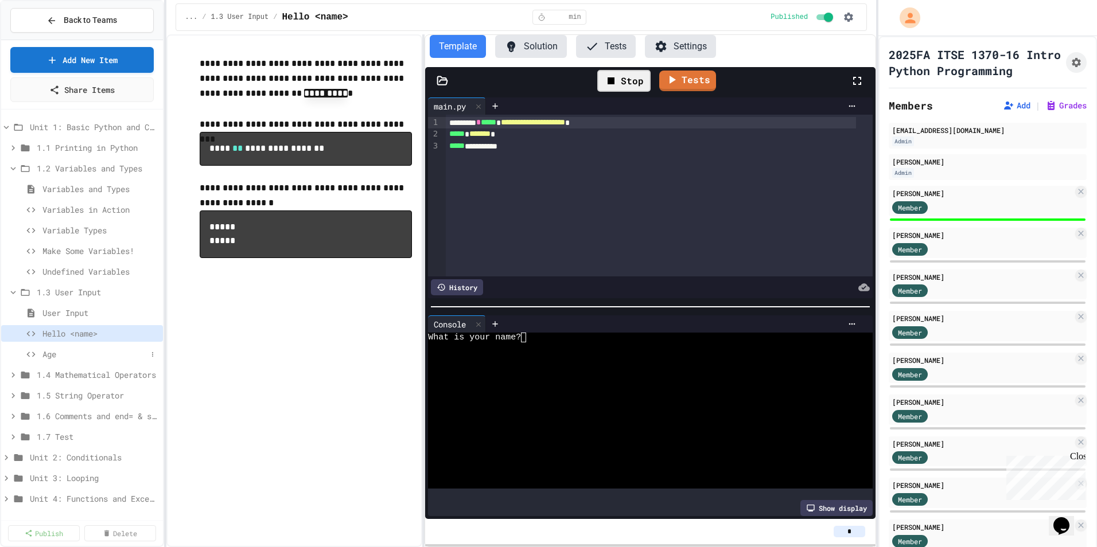
click at [61, 355] on span "Age" at bounding box center [94, 354] width 104 height 12
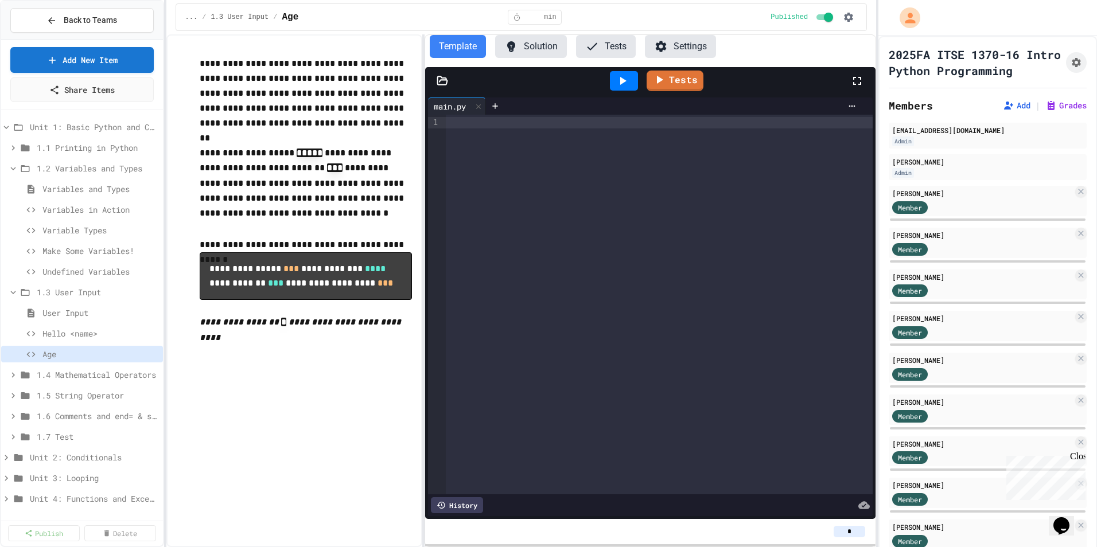
click at [580, 186] on div at bounding box center [659, 305] width 427 height 380
click at [79, 205] on span "Variables in Action" at bounding box center [94, 210] width 104 height 12
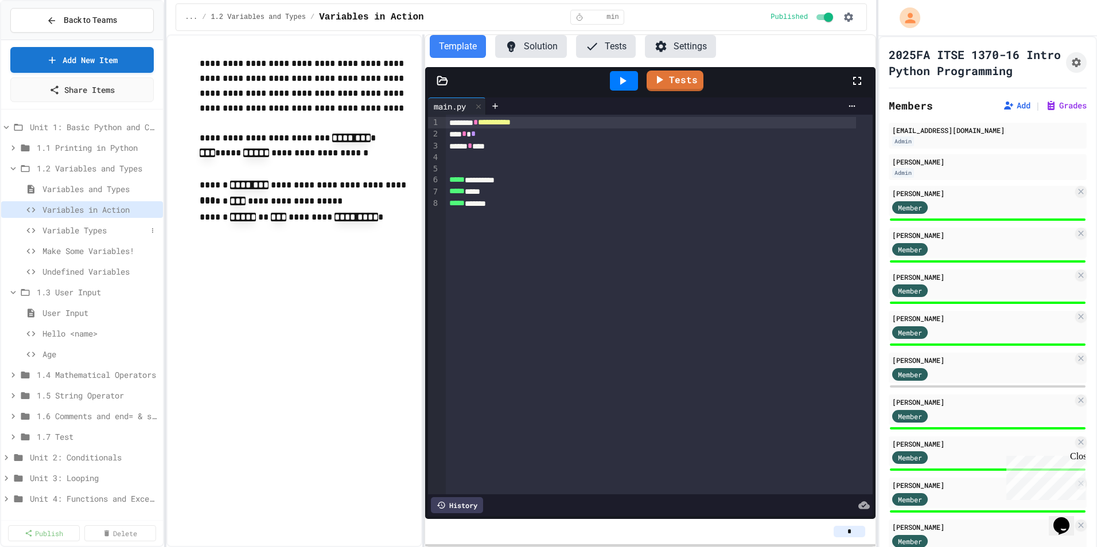
click at [76, 225] on div "Unit 1: Basic Python and Console Interaction 1.1 Printing in Python 1.2 Variabl…" at bounding box center [82, 376] width 162 height 525
click at [79, 231] on span "Variable Types" at bounding box center [94, 230] width 104 height 12
